Goal: Book appointment/travel/reservation

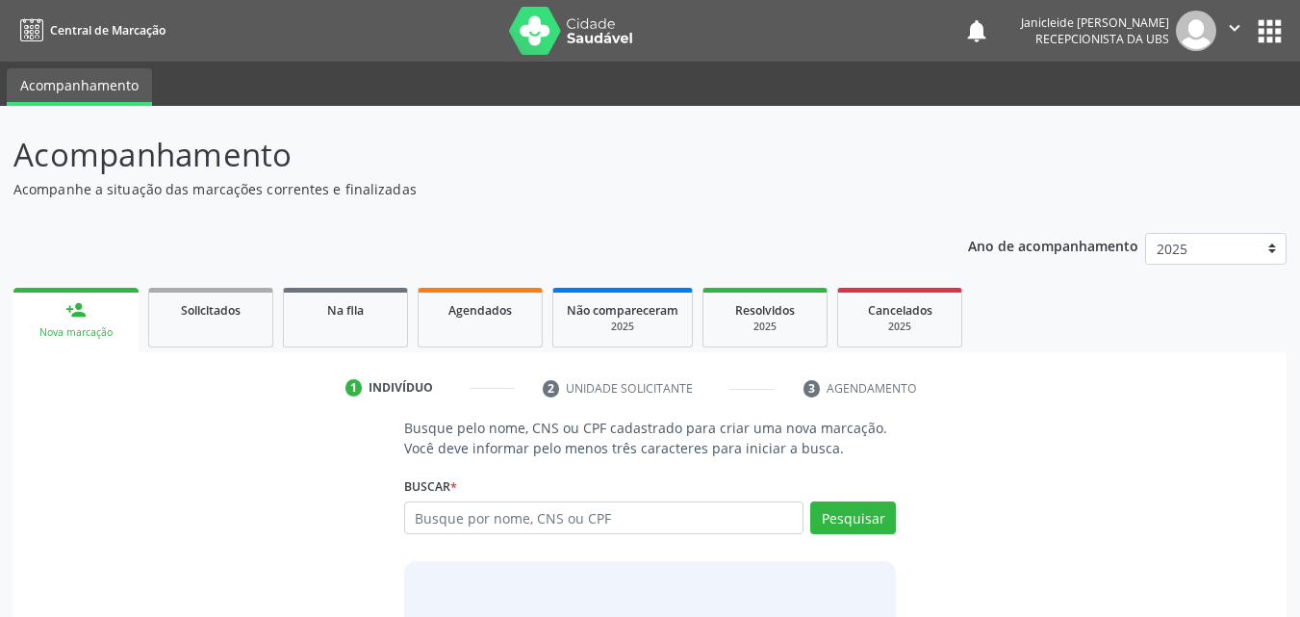
scroll to position [96, 0]
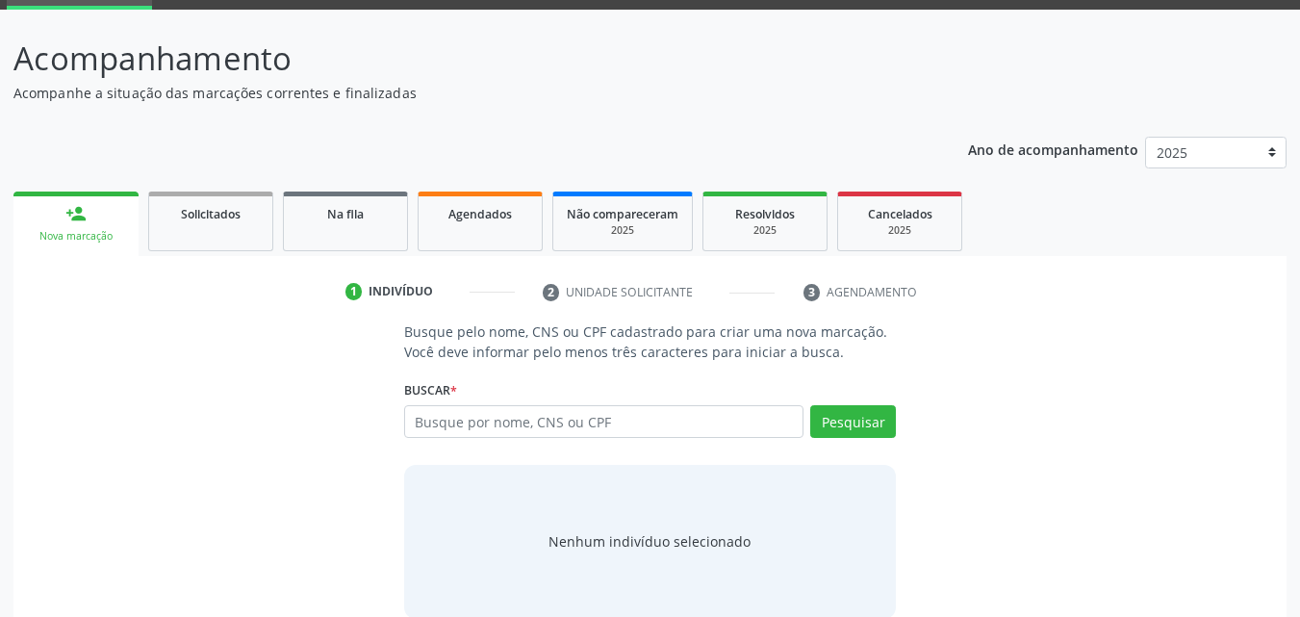
click at [617, 425] on input "text" at bounding box center [604, 421] width 400 height 33
type input "703602051437630"
click at [829, 402] on div "Buscar * Busque por nome, CNS ou CPF Nenhum resultado encontrado para: " " Não …" at bounding box center [650, 412] width 493 height 75
click at [847, 432] on button "Pesquisar" at bounding box center [853, 421] width 86 height 33
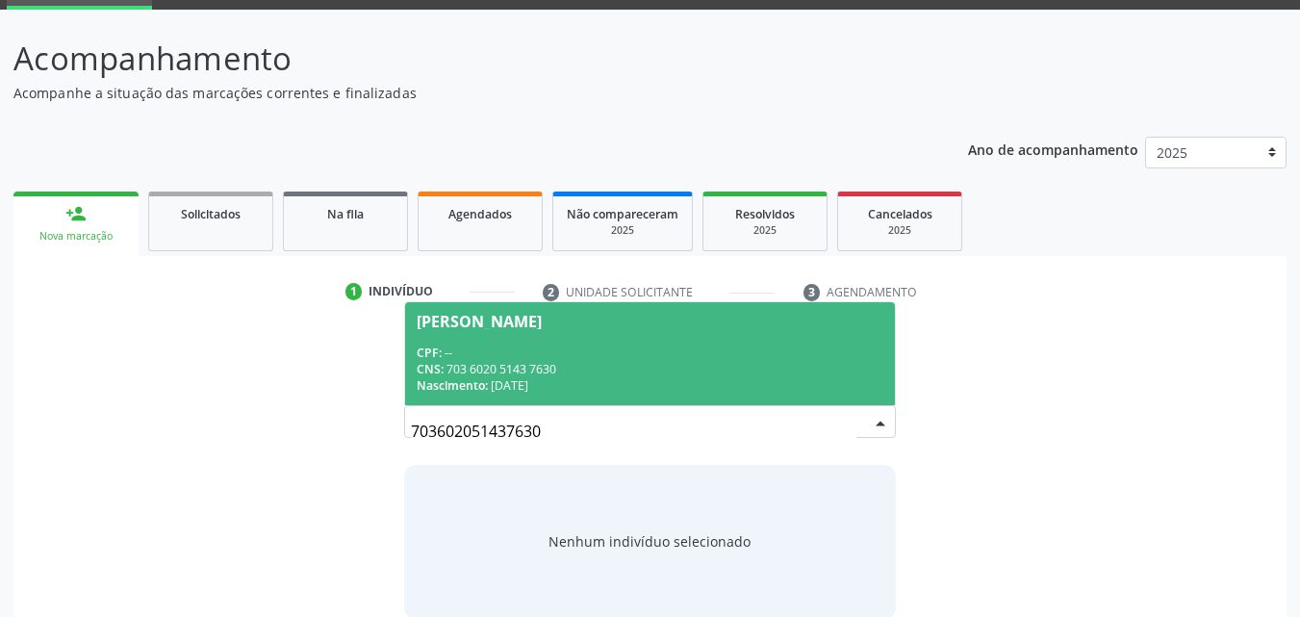
click at [526, 337] on span "[PERSON_NAME] CPF: -- CNS: 703 6020 5143 7630 Nascimento: [DATE]" at bounding box center [650, 353] width 491 height 103
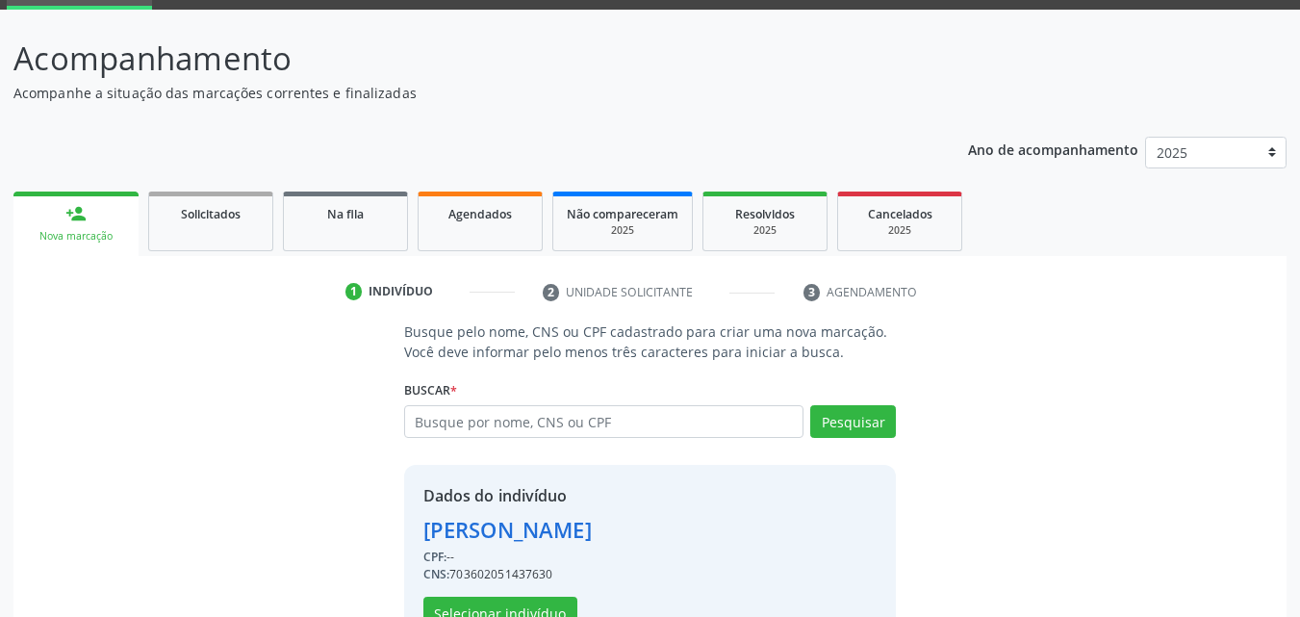
scroll to position [155, 0]
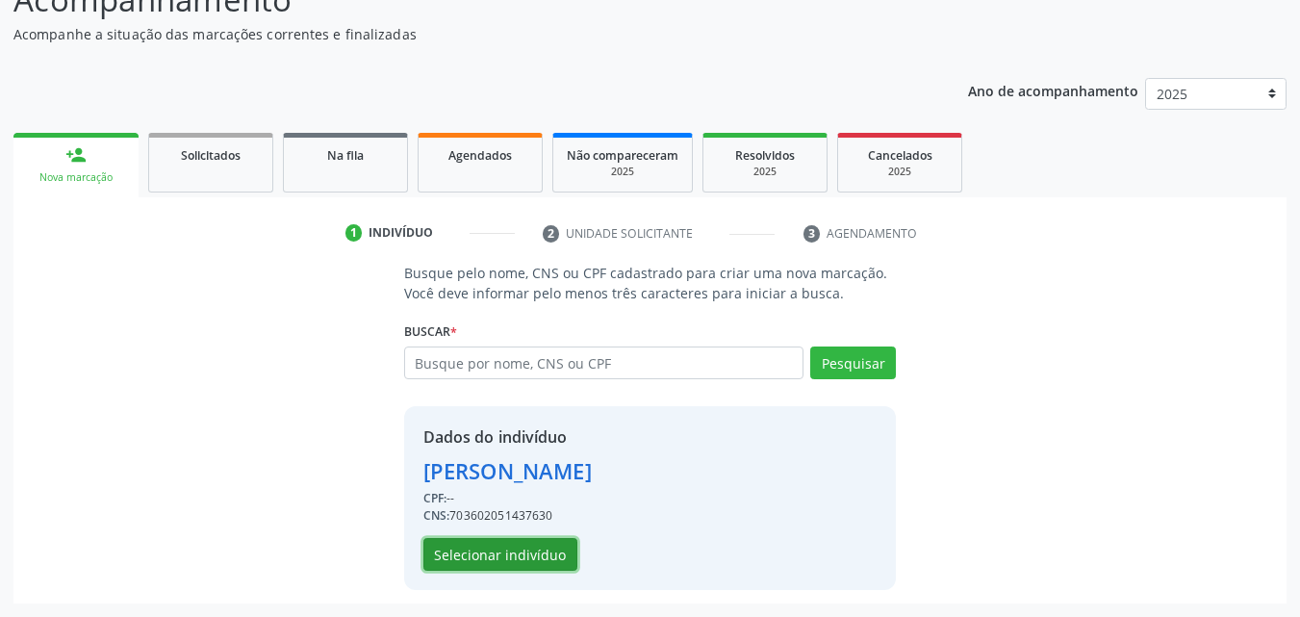
click at [503, 561] on button "Selecionar indivíduo" at bounding box center [500, 554] width 154 height 33
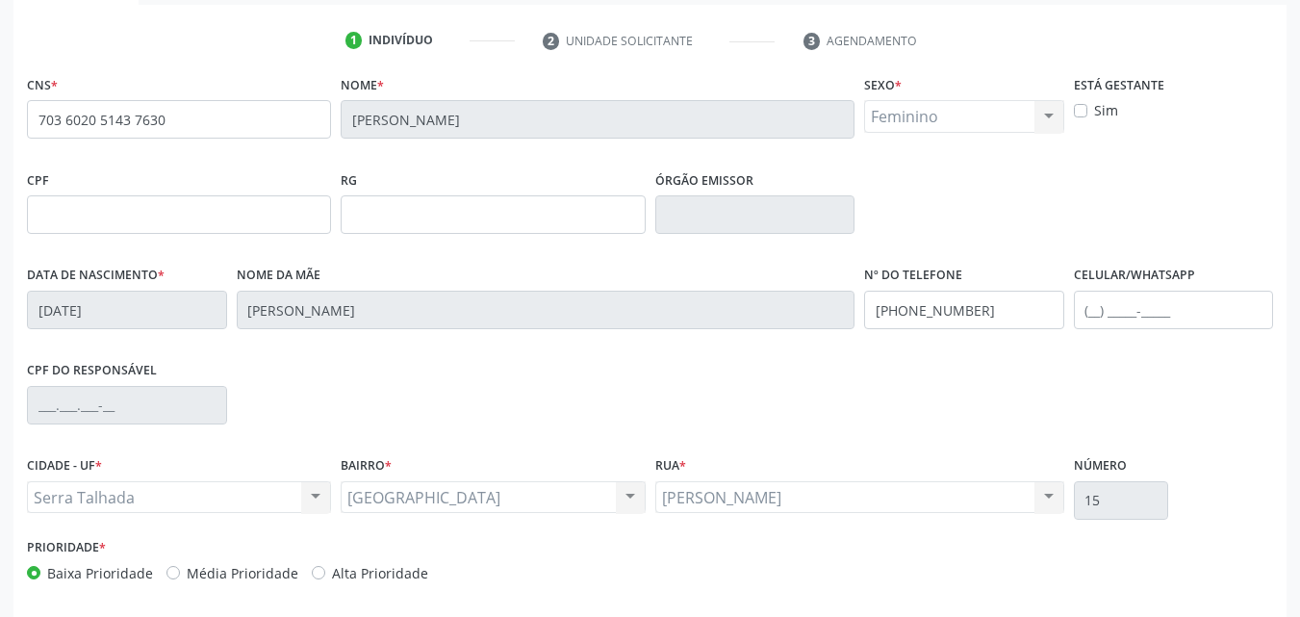
scroll to position [426, 0]
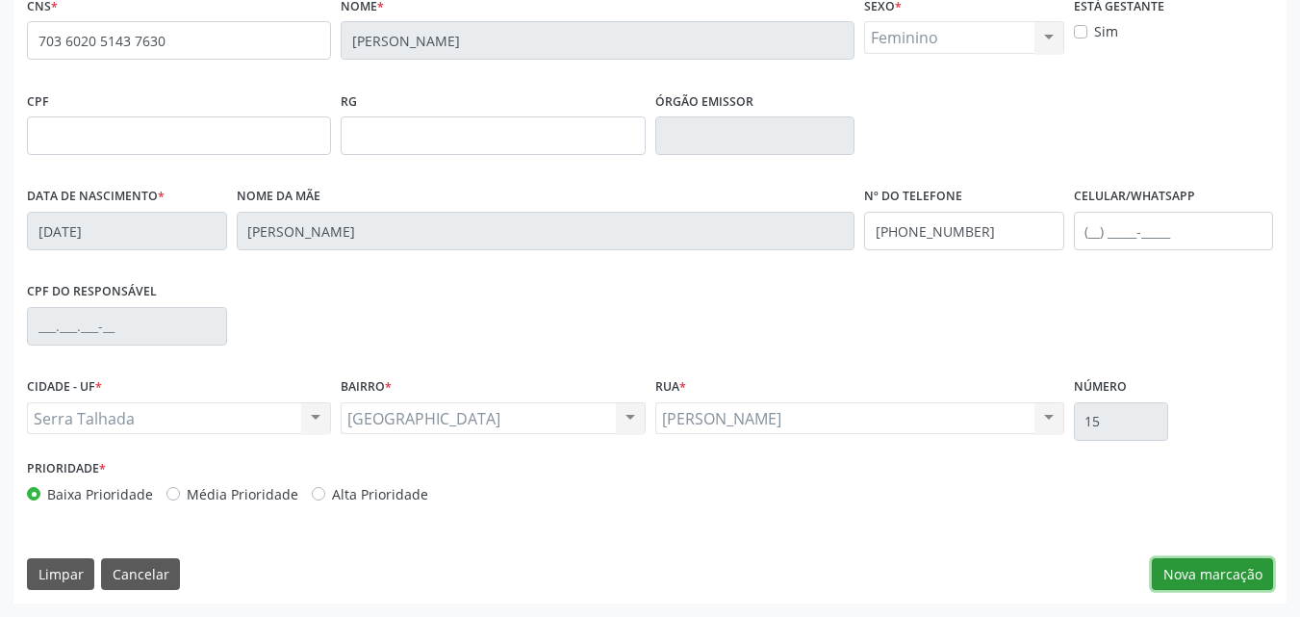
click at [1203, 574] on button "Nova marcação" at bounding box center [1212, 574] width 121 height 33
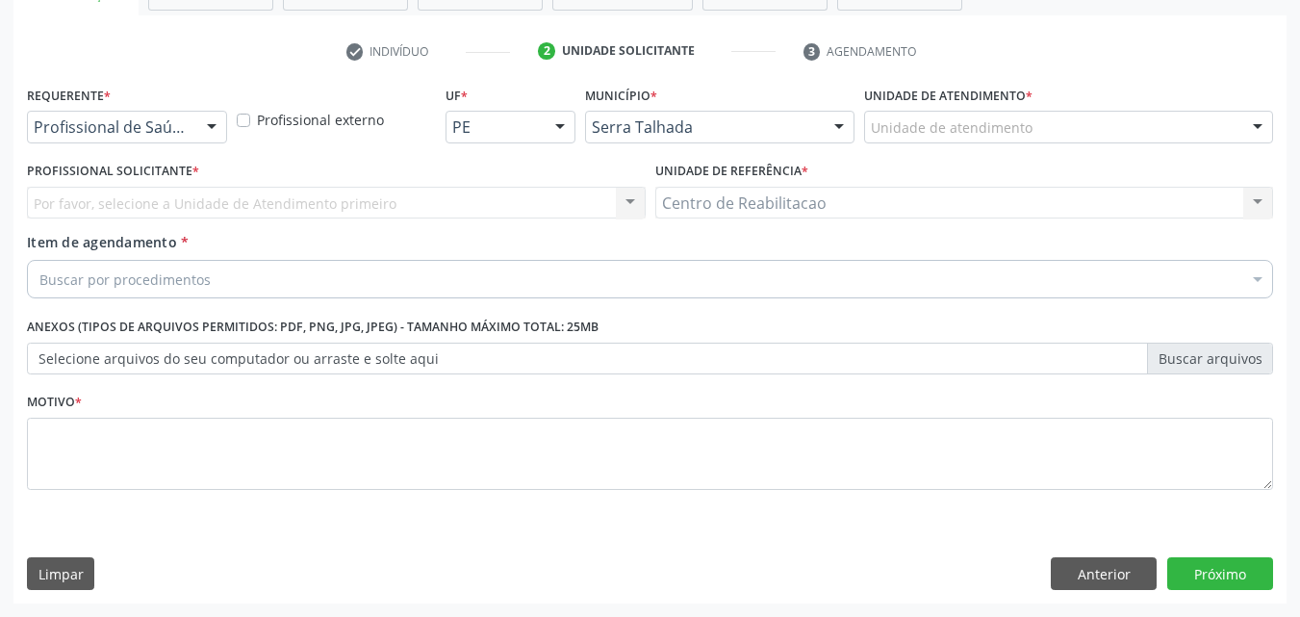
scroll to position [337, 0]
click at [214, 119] on div at bounding box center [211, 128] width 29 height 33
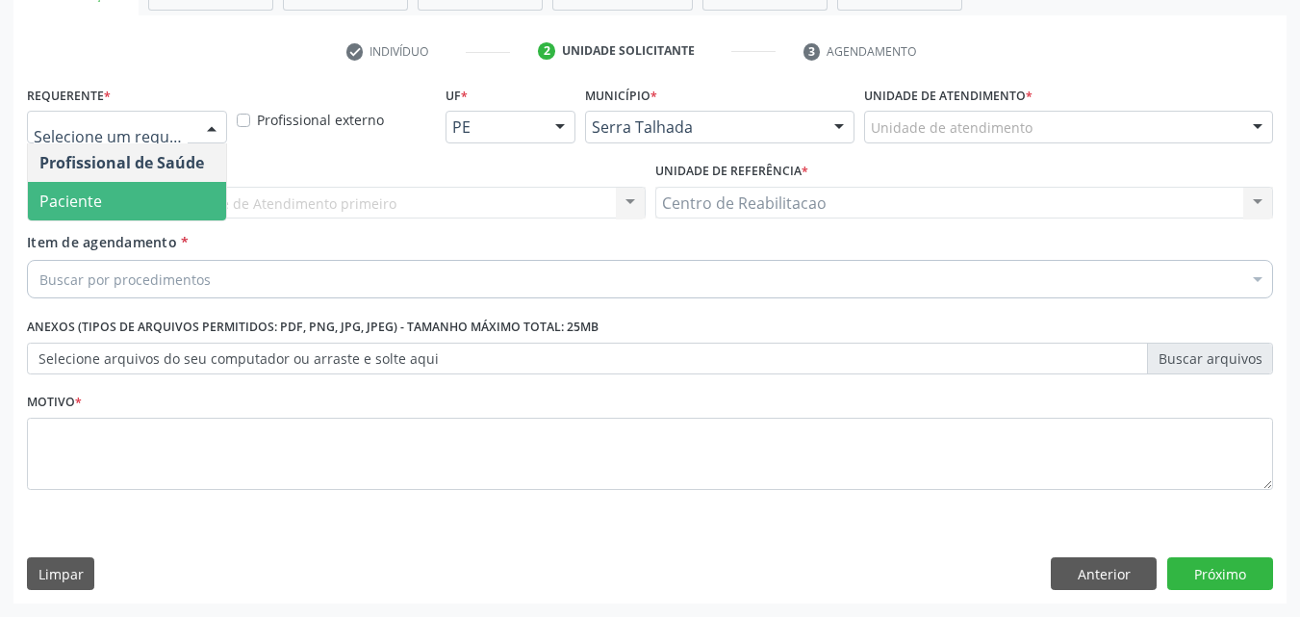
click at [153, 190] on span "Paciente" at bounding box center [127, 201] width 198 height 38
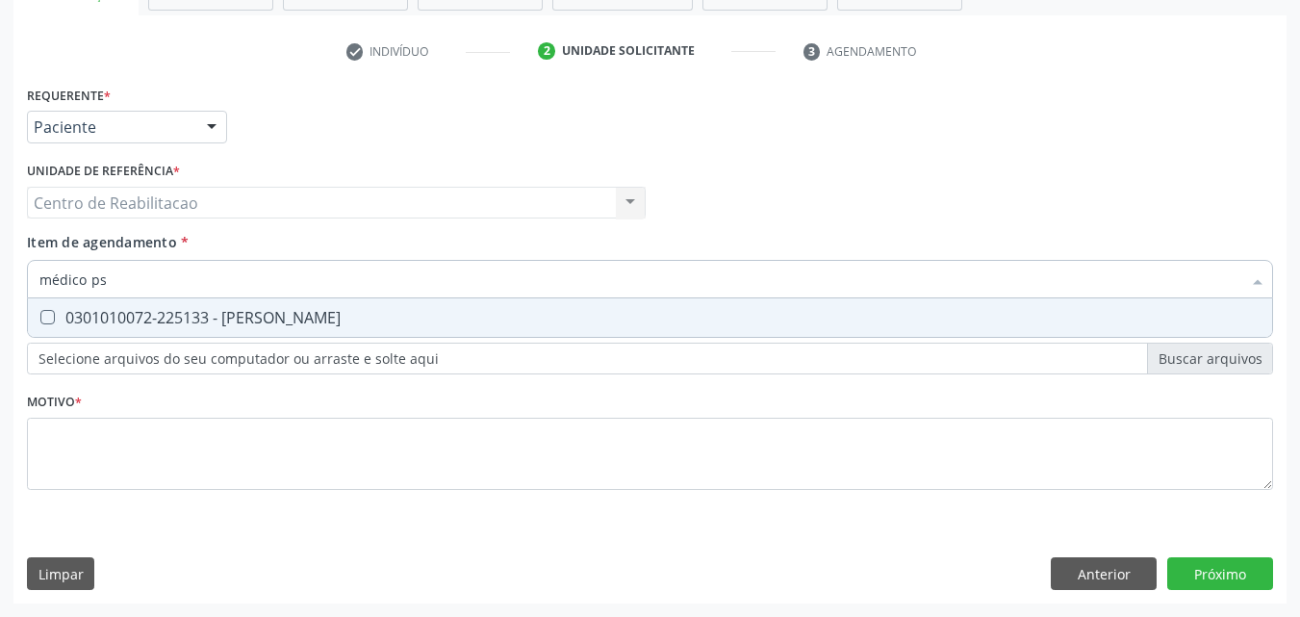
type input "médico psi"
click at [54, 313] on div "0301010072-225133 - [PERSON_NAME]" at bounding box center [649, 317] width 1221 height 15
checkbox Psiquiatra "true"
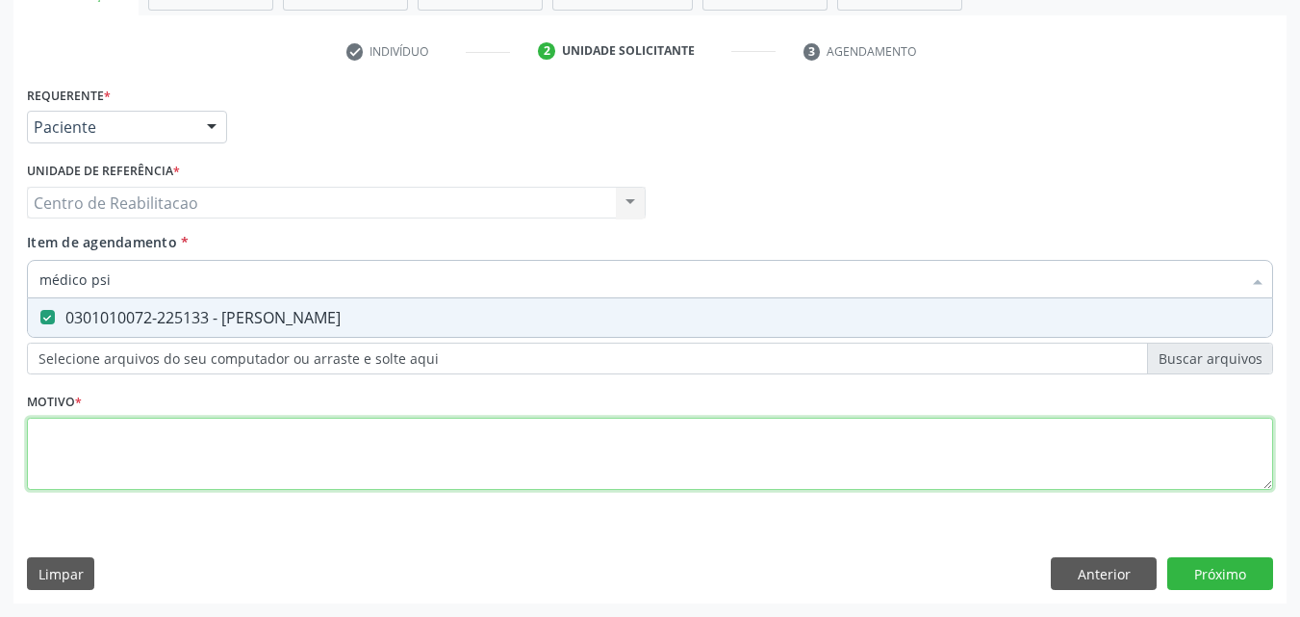
click at [103, 444] on div "Requerente * Paciente Profissional de Saúde Paciente Nenhum resultado encontrad…" at bounding box center [650, 299] width 1246 height 436
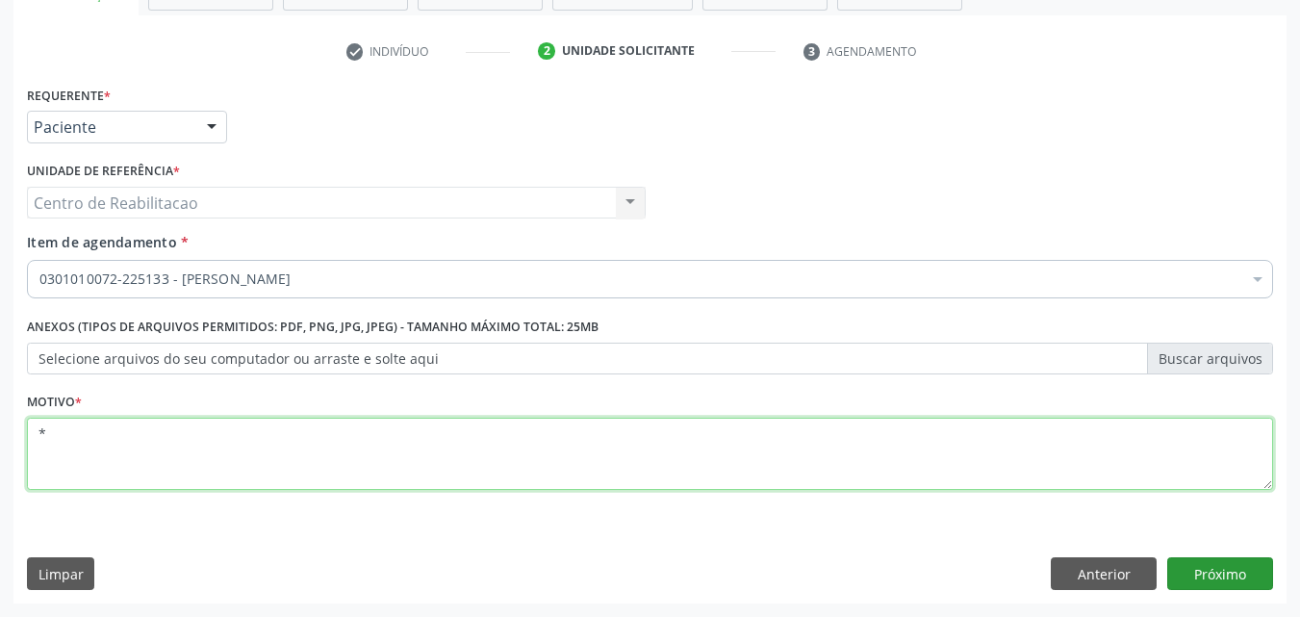
type textarea "*"
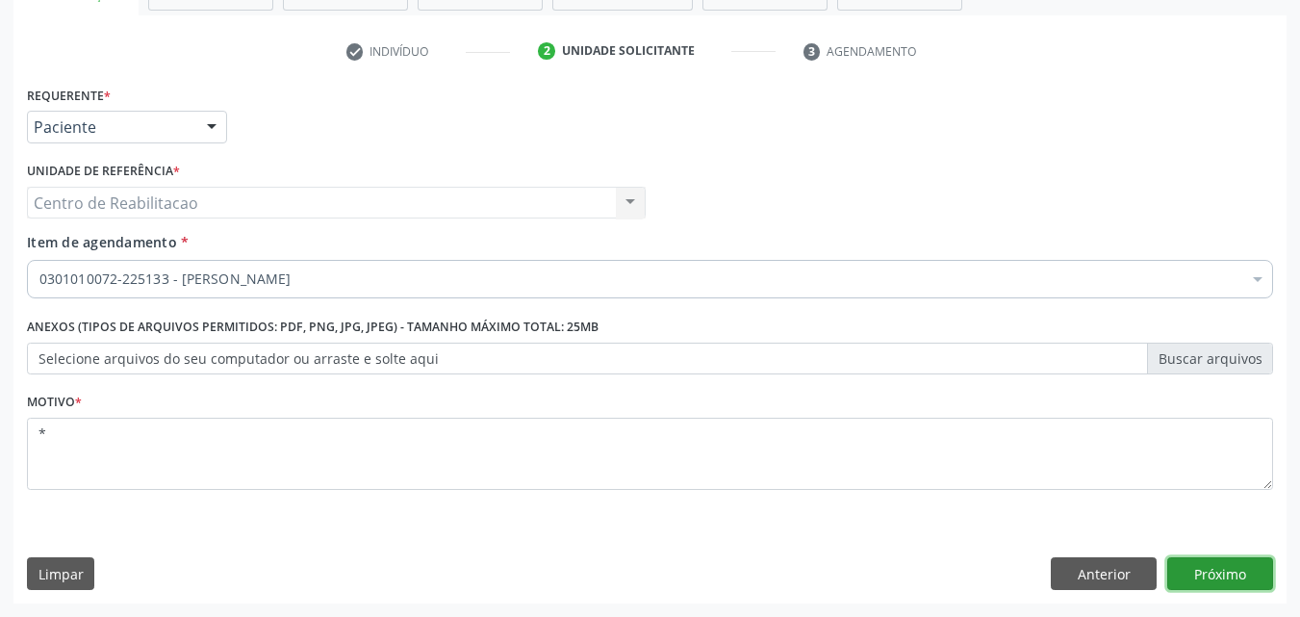
click at [1220, 582] on button "Próximo" at bounding box center [1220, 573] width 106 height 33
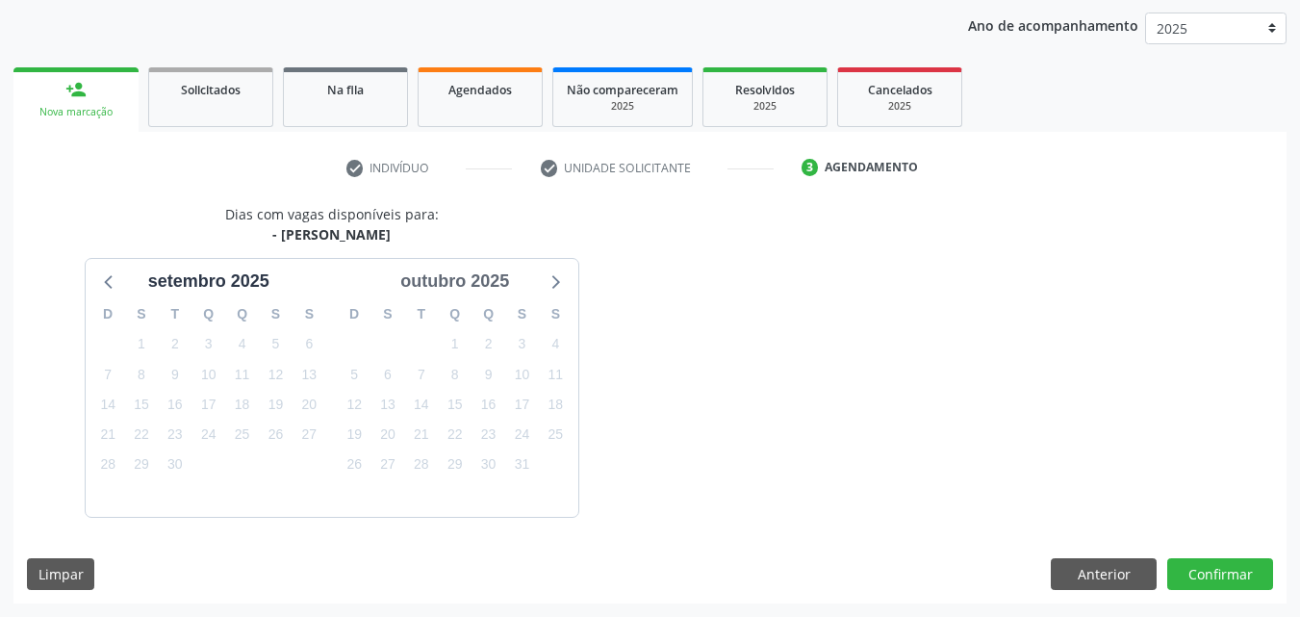
scroll to position [277, 0]
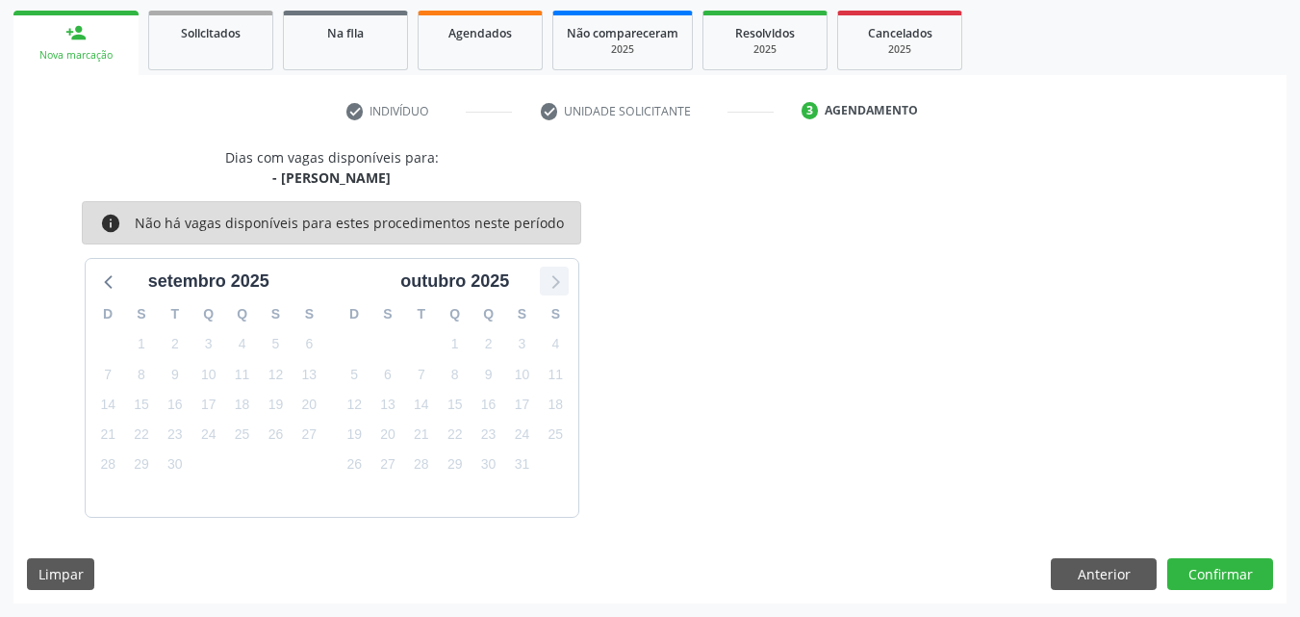
click at [560, 276] on icon at bounding box center [554, 280] width 25 height 25
click at [105, 291] on icon at bounding box center [109, 280] width 25 height 25
